Goal: Transaction & Acquisition: Purchase product/service

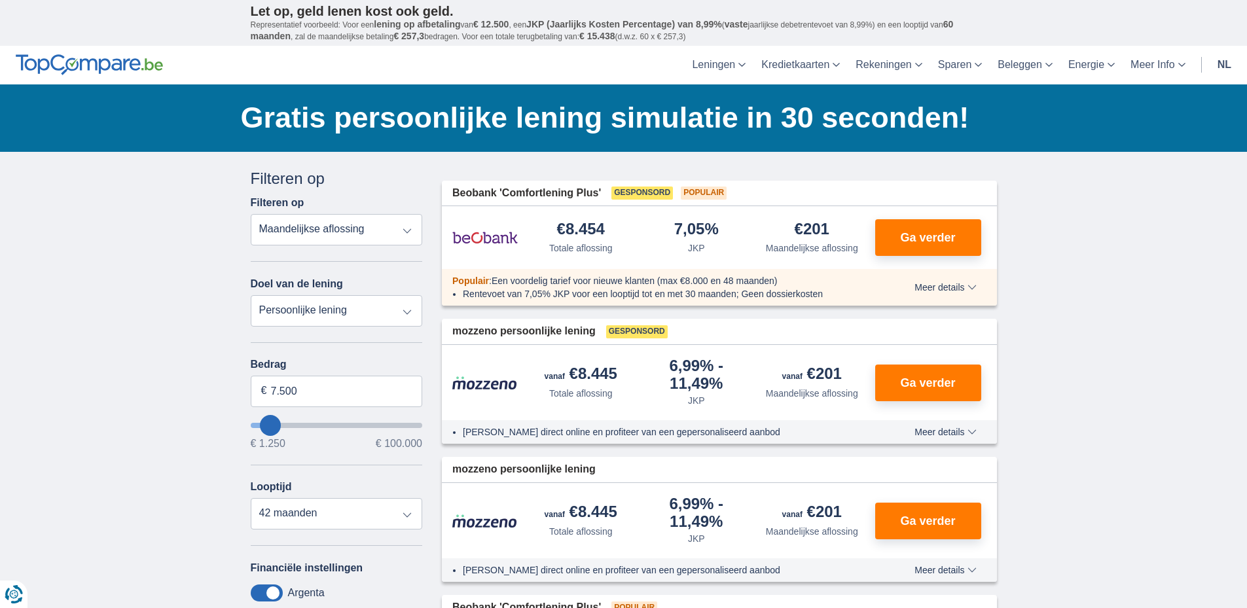
type input "8.250"
type input "10250"
type input "10.250"
select select "60"
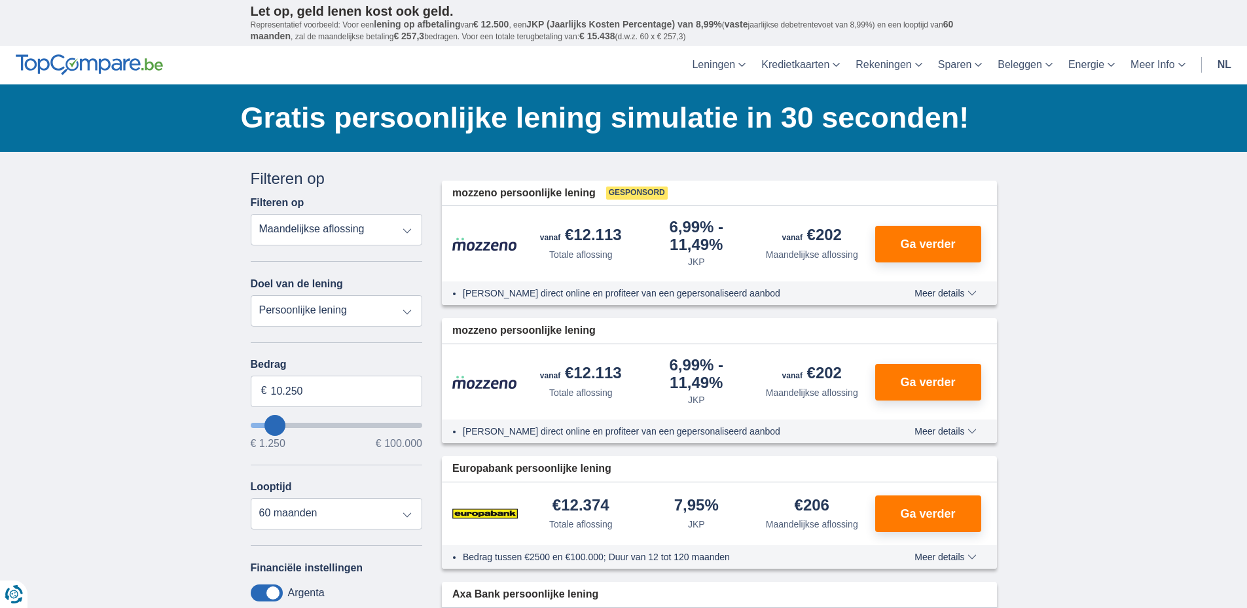
type input "99.250"
type input "99250"
select select "120"
type input "99250"
click at [418, 424] on input "wantToBorrow" at bounding box center [337, 425] width 172 height 5
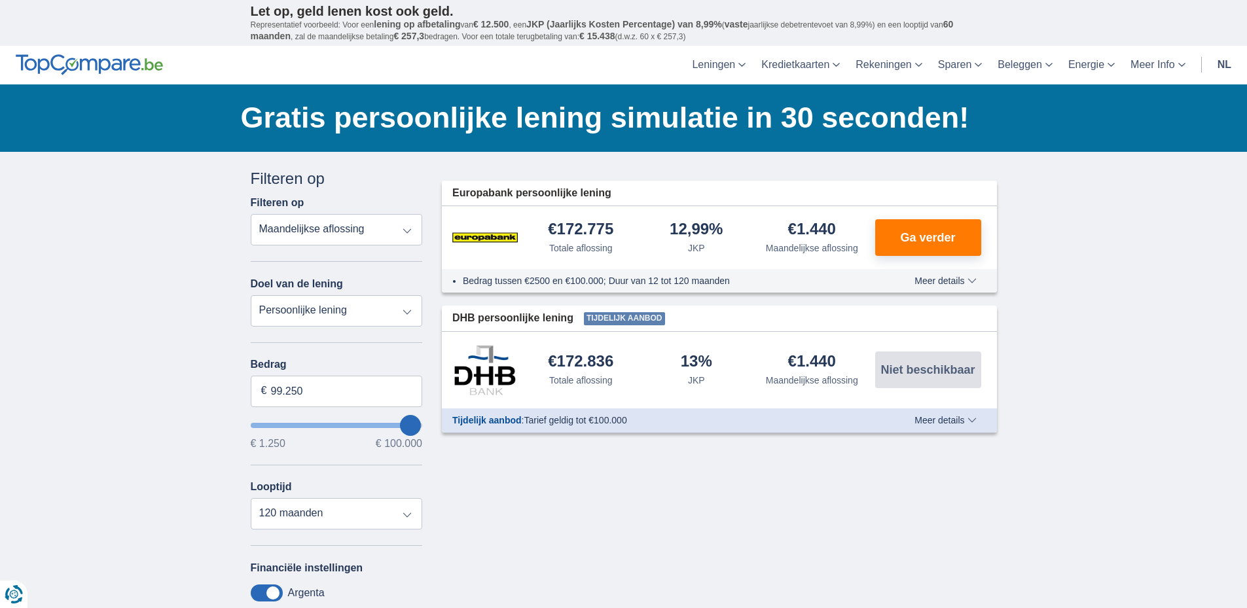
click at [422, 426] on input "wantToBorrow" at bounding box center [337, 425] width 172 height 5
click at [422, 426] on div "Annuleren Filters Filteren op Filteren op Totale aflossing JKP Maandelijkse afl…" at bounding box center [337, 479] width 192 height 623
click at [408, 517] on select "12 maanden 18 maanden 24 maanden 30 maanden 36 maanden 42 maanden 48 maanden 60…" at bounding box center [337, 513] width 172 height 31
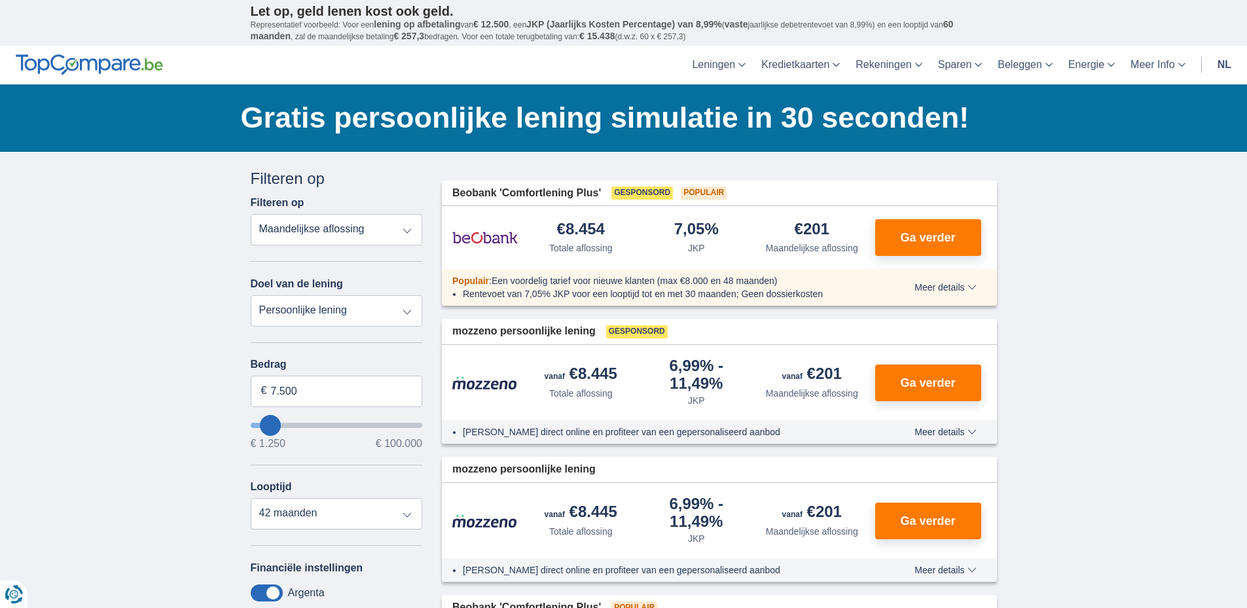
type input "6.250"
type input "6250"
type input "7.250"
type input "7250"
type input "8.250"
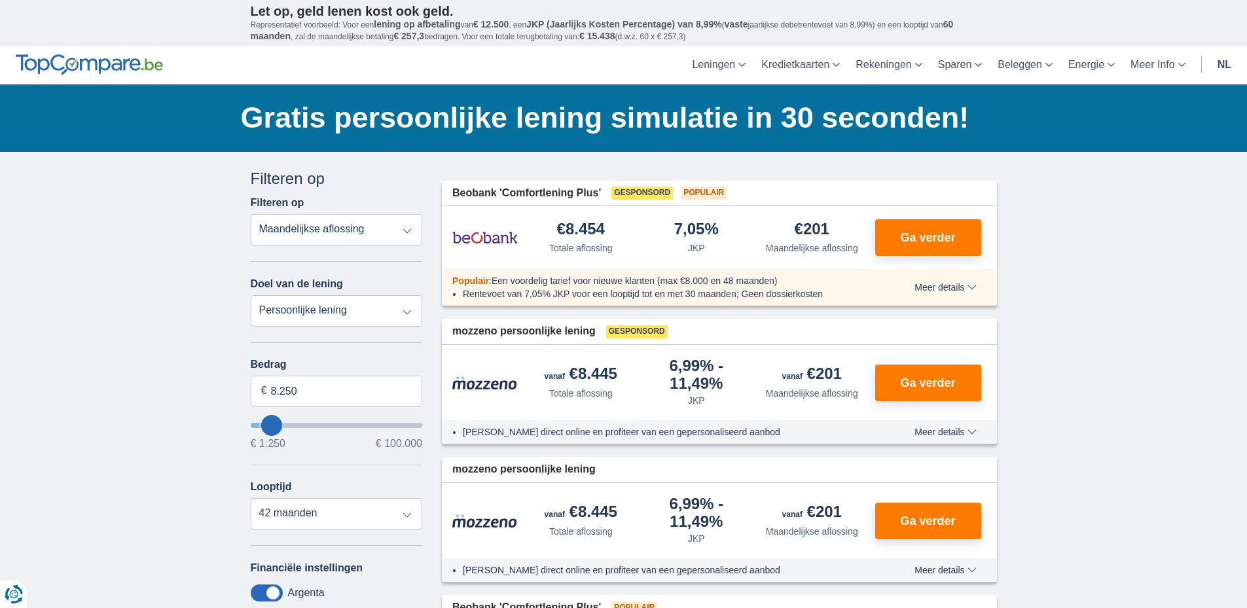
type input "10250"
type input "10.250"
select select "60"
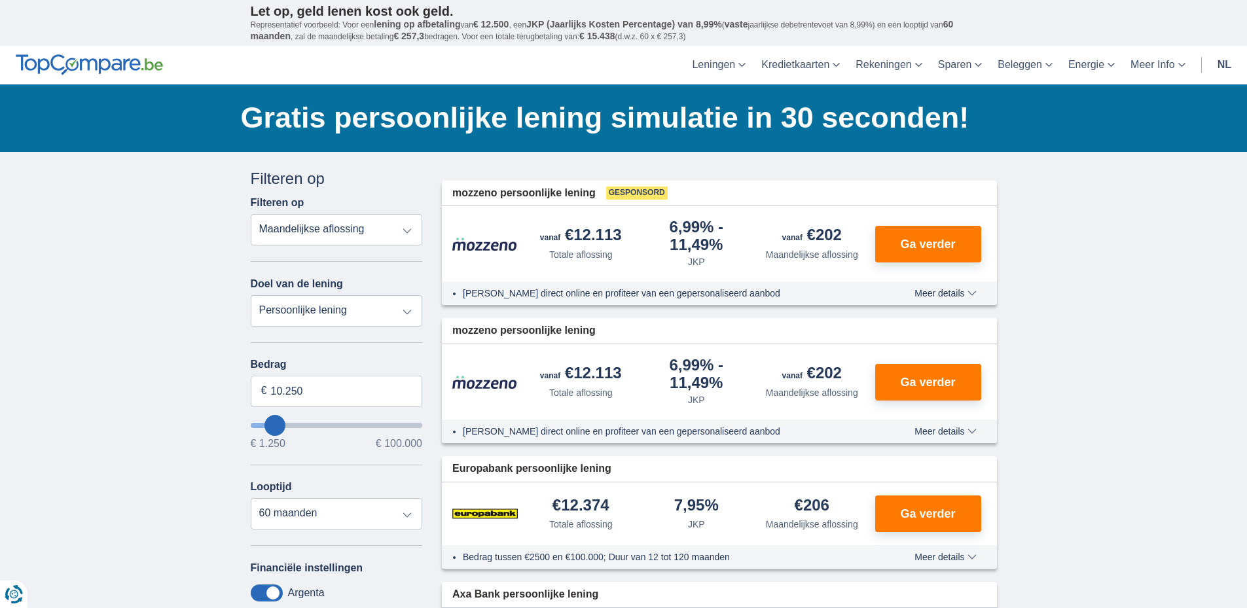
type input "12.250"
type input "14250"
type input "99.250"
type input "99250"
select select "120"
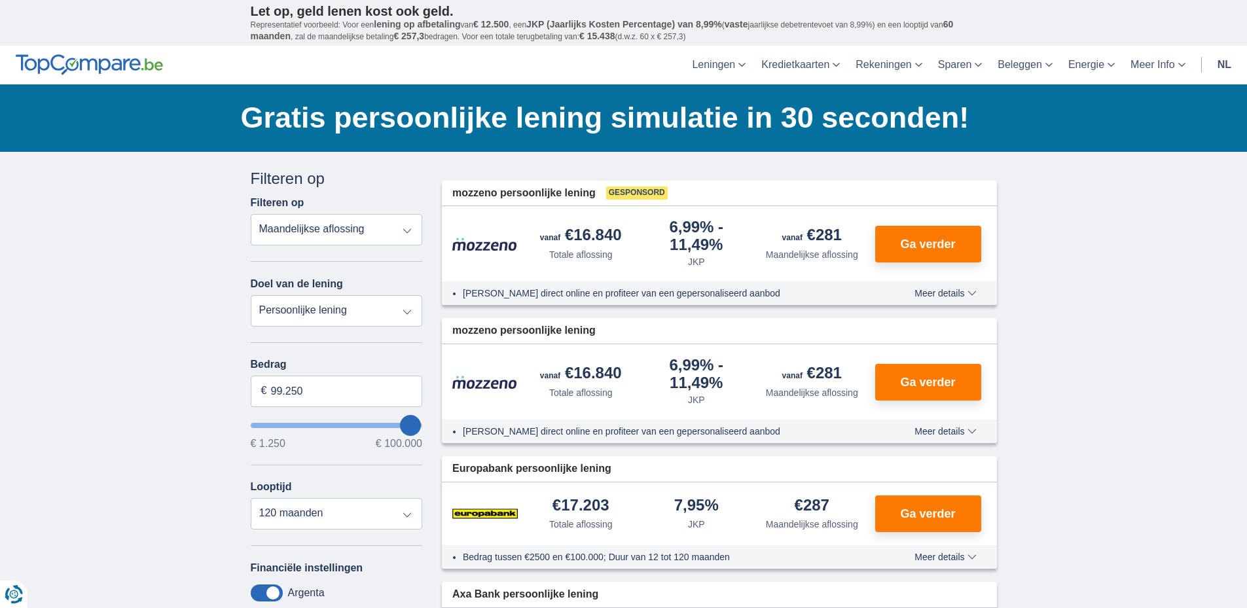
type input "99250"
click at [421, 425] on input "wantToBorrow" at bounding box center [337, 425] width 172 height 5
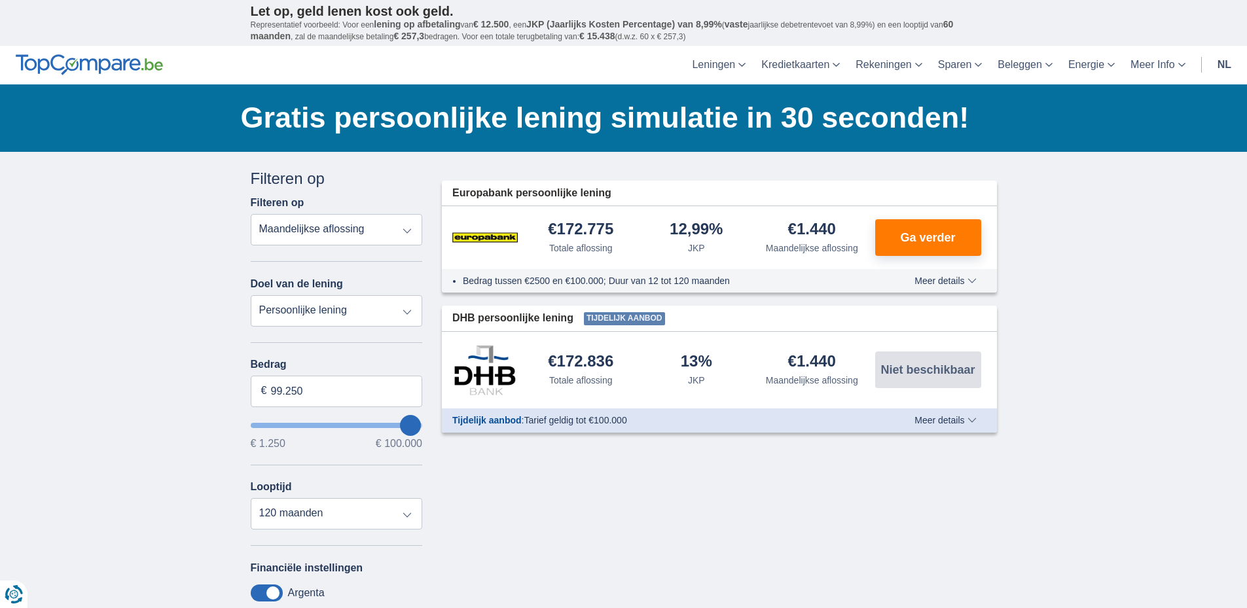
drag, startPoint x: 424, startPoint y: 422, endPoint x: 724, endPoint y: 519, distance: 315.3
click at [724, 519] on div "Annuleren Filters Filteren op Filteren op Totale aflossing JKP Maandelijkse afl…" at bounding box center [624, 479] width 766 height 623
click at [932, 228] on button "Ga verder" at bounding box center [928, 237] width 106 height 37
